Goal: Information Seeking & Learning: Learn about a topic

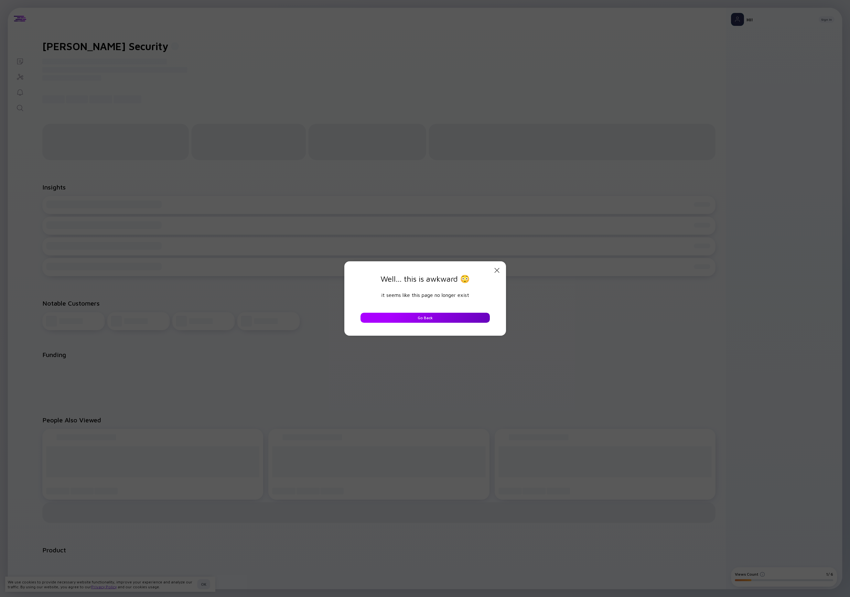
click at [422, 317] on div "Go Back" at bounding box center [425, 318] width 23 height 10
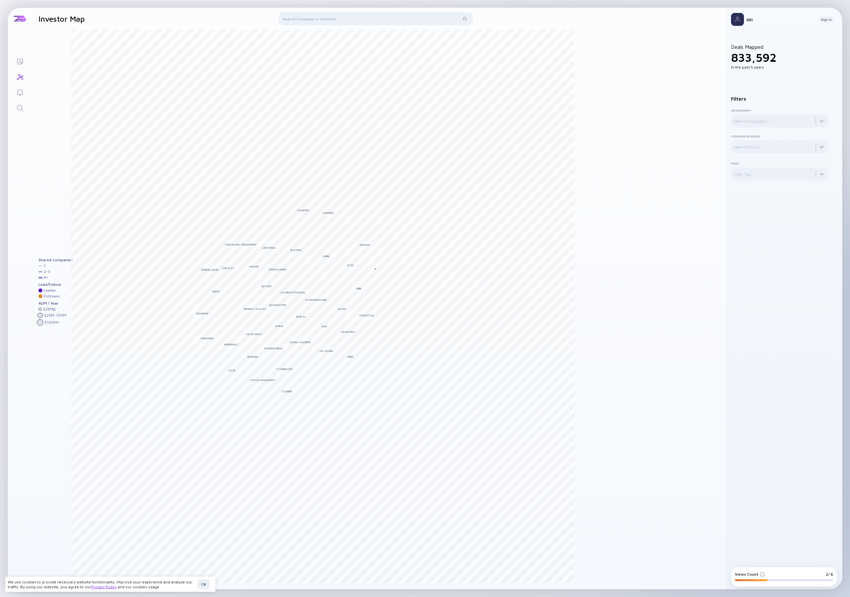
click at [334, 18] on div at bounding box center [376, 20] width 194 height 16
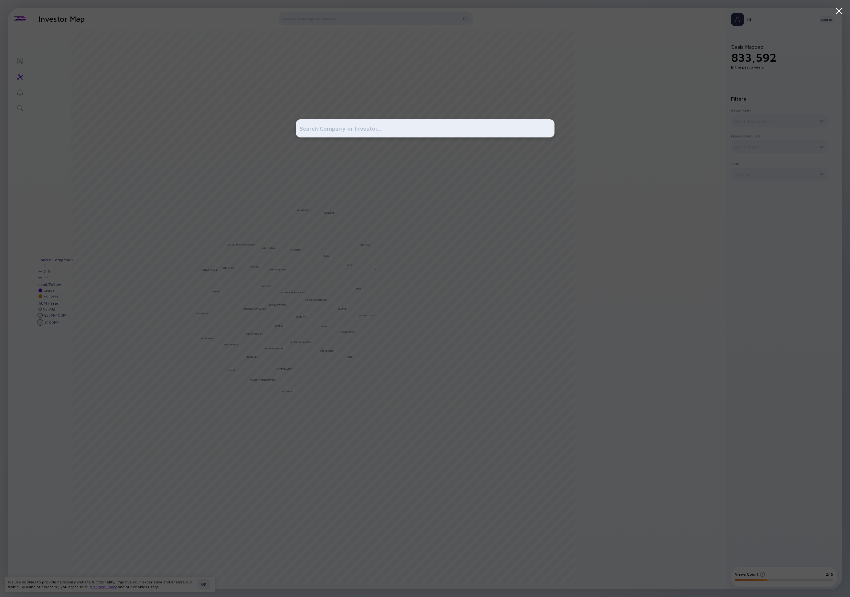
click at [332, 131] on input "text" at bounding box center [425, 128] width 251 height 12
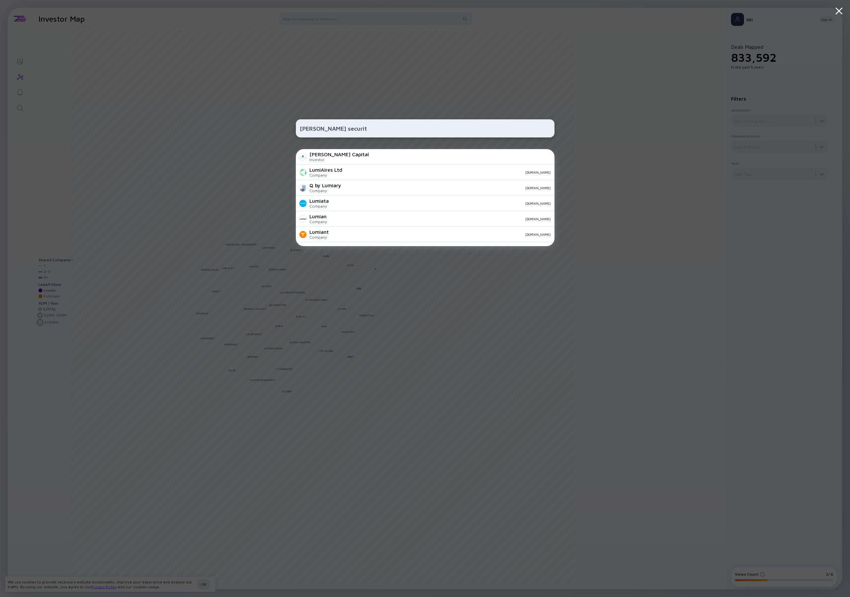
type input "[PERSON_NAME] security"
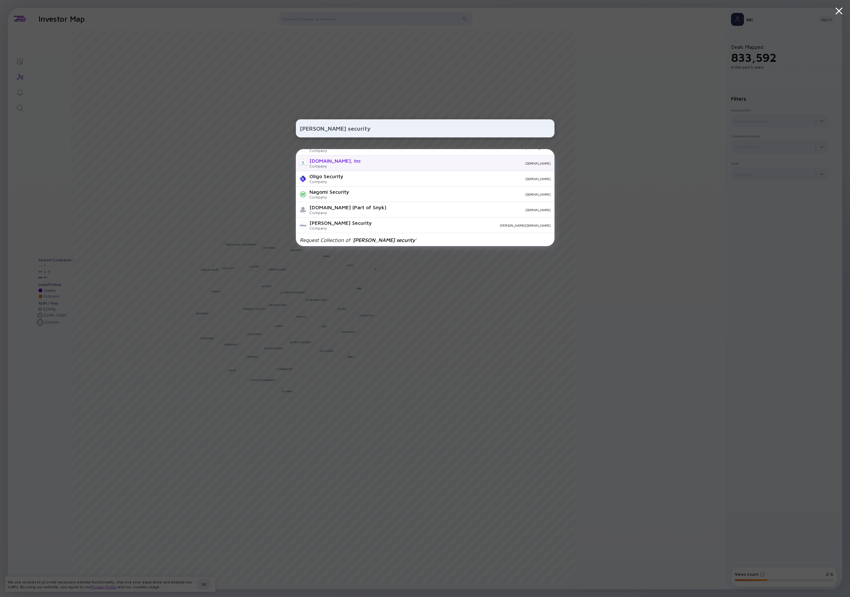
scroll to position [227, 0]
drag, startPoint x: 340, startPoint y: 127, endPoint x: 291, endPoint y: 122, distance: 49.4
click at [291, 122] on div "[PERSON_NAME] security Swiss Security Solutions LLC Company [DOMAIN_NAME] [DOMA…" at bounding box center [425, 298] width 850 height 597
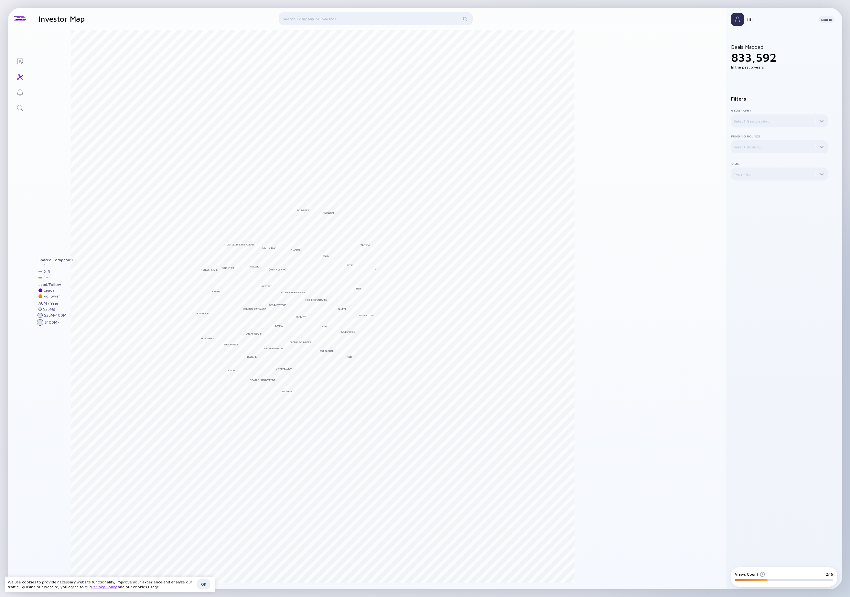
click at [317, 20] on div at bounding box center [376, 20] width 194 height 16
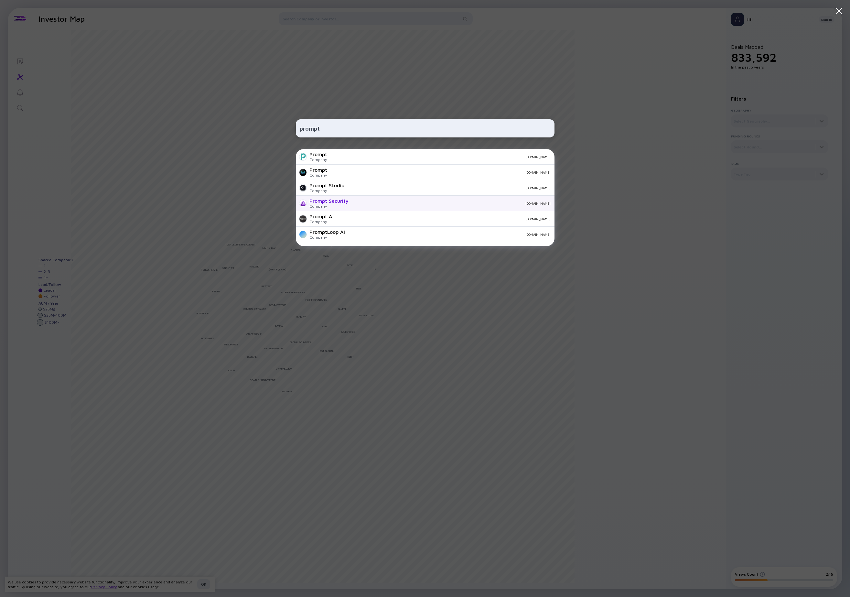
type input "prompt"
click at [322, 201] on div "Prompt Security" at bounding box center [328, 201] width 39 height 6
